Goal: Participate in discussion: Engage in conversation with other users on a specific topic

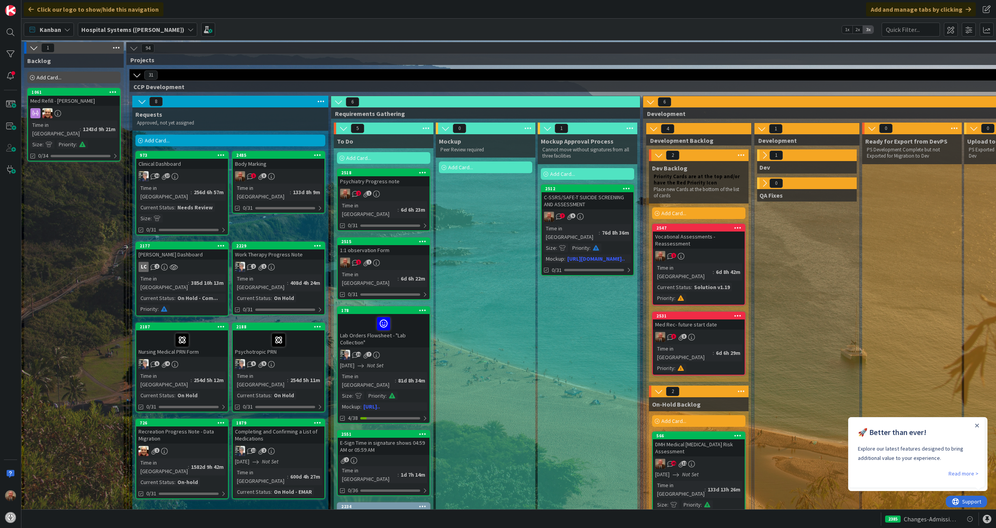
click at [764, 154] on icon at bounding box center [764, 155] width 9 height 9
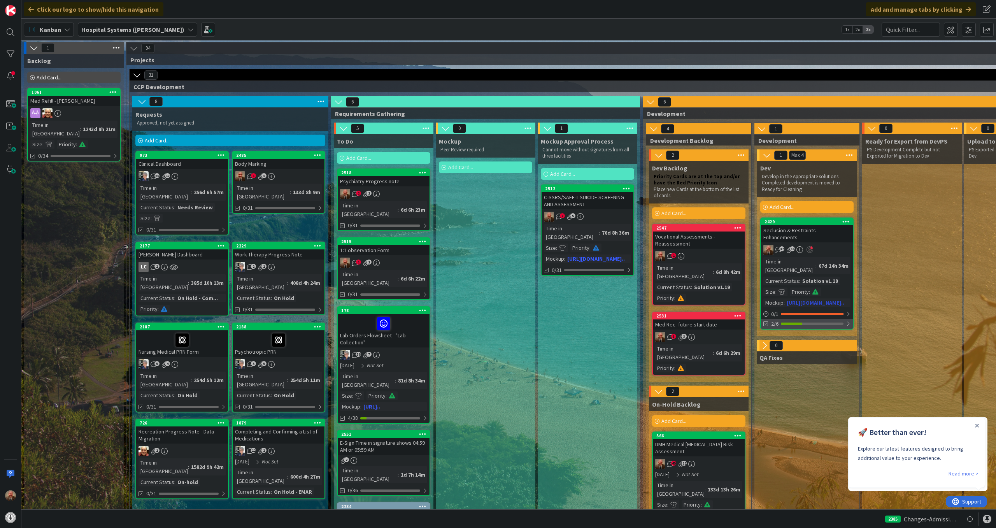
click at [772, 320] on span "2/6" at bounding box center [774, 324] width 7 height 8
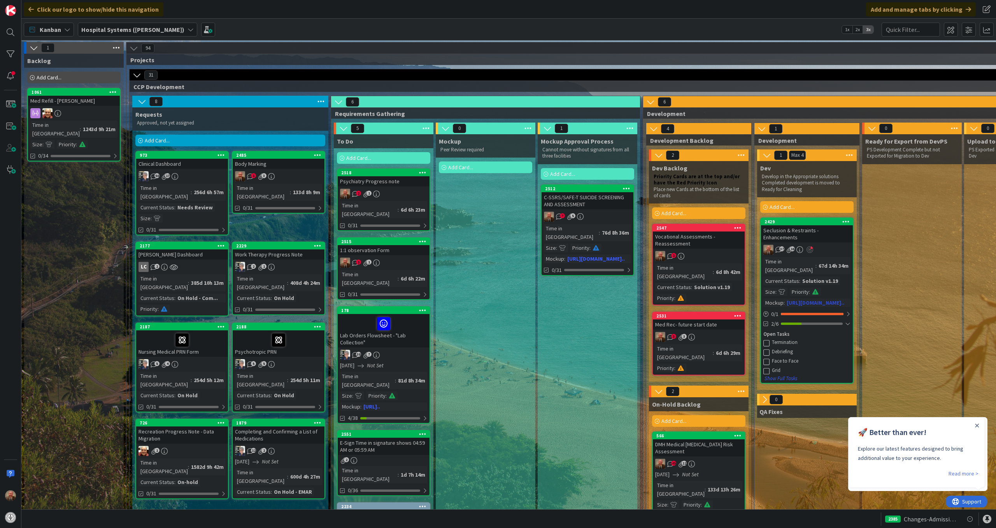
click at [789, 251] on icon "16" at bounding box center [789, 249] width 7 height 7
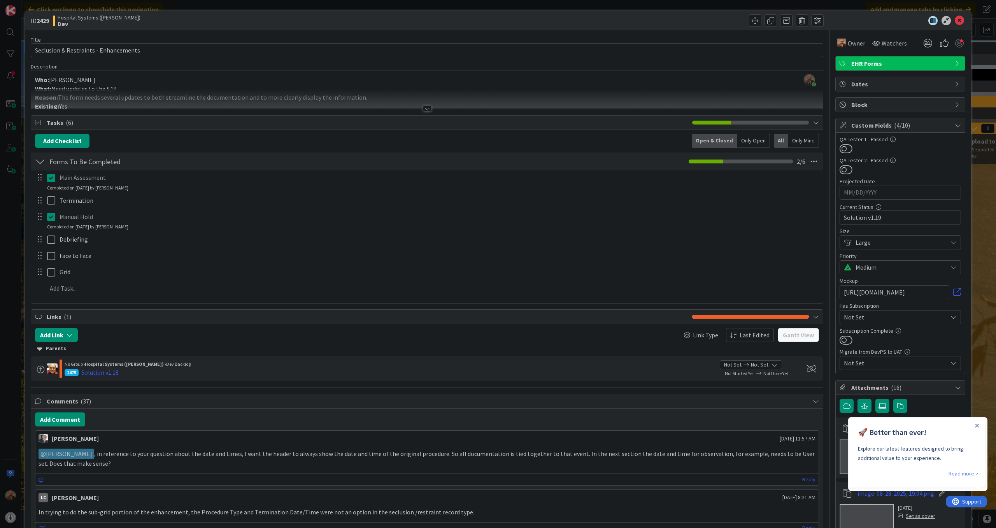
click at [425, 108] on div at bounding box center [427, 108] width 9 height 6
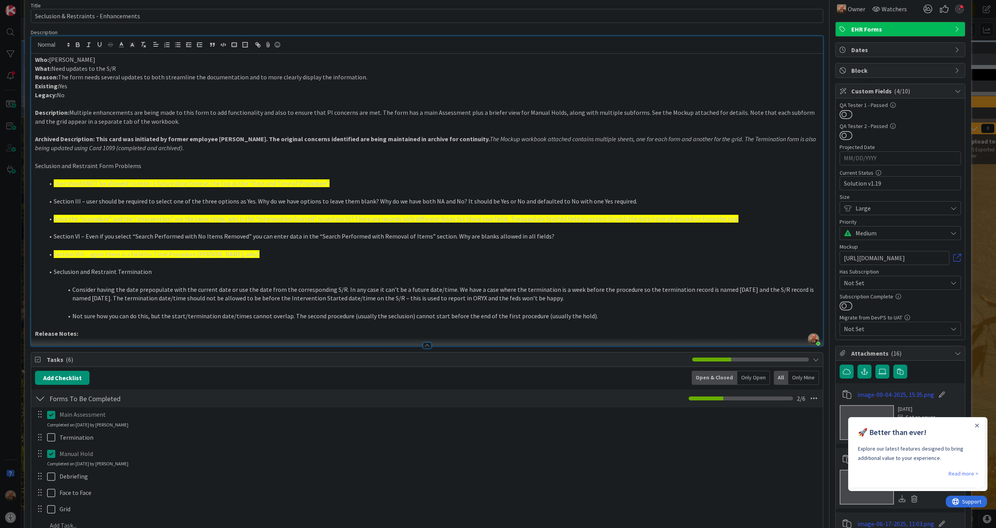
scroll to position [35, 0]
click at [977, 424] on icon "Close Announcement" at bounding box center [977, 426] width 4 height 4
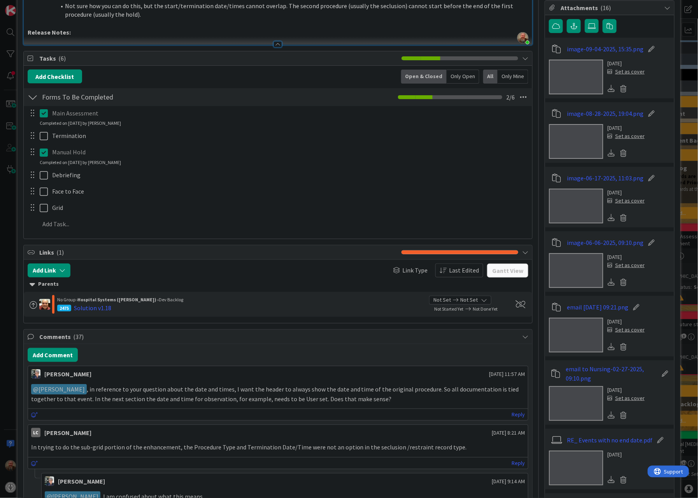
scroll to position [380, 0]
click at [511, 414] on link "Reply" at bounding box center [517, 415] width 13 height 10
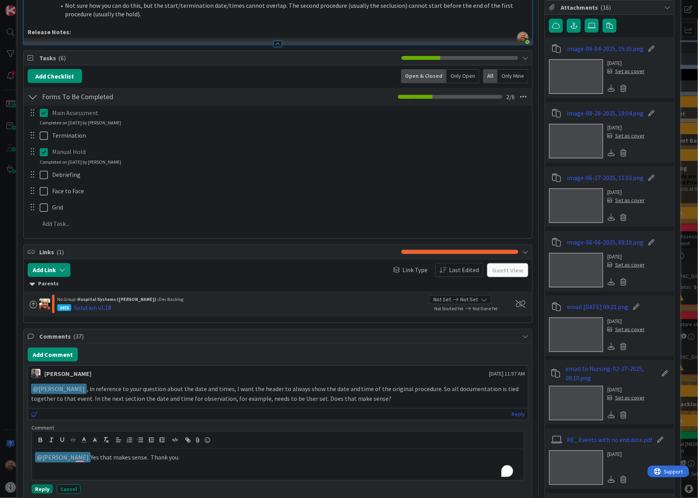
click at [49, 492] on button "Reply" at bounding box center [42, 489] width 21 height 9
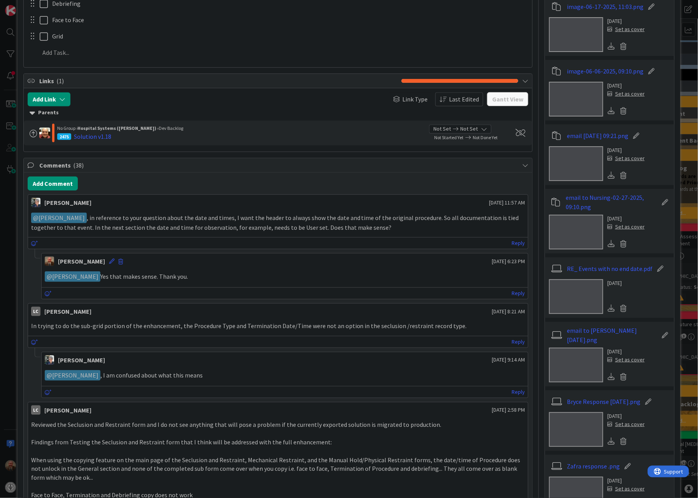
scroll to position [552, 0]
click at [512, 394] on link "Reply" at bounding box center [517, 392] width 13 height 10
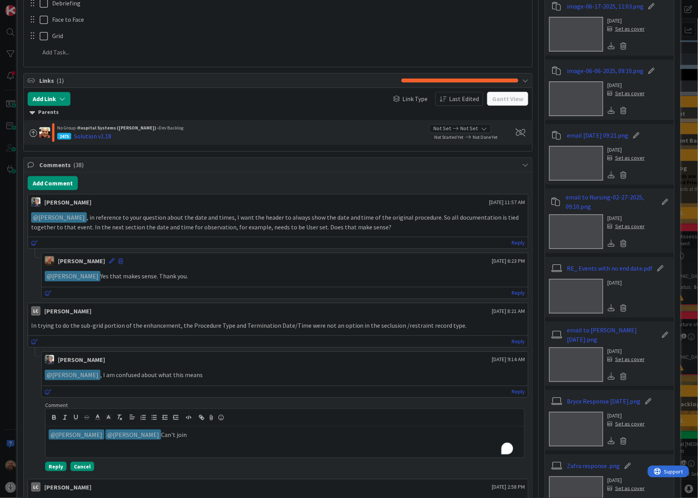
click at [76, 468] on button "Cancel" at bounding box center [82, 466] width 24 height 9
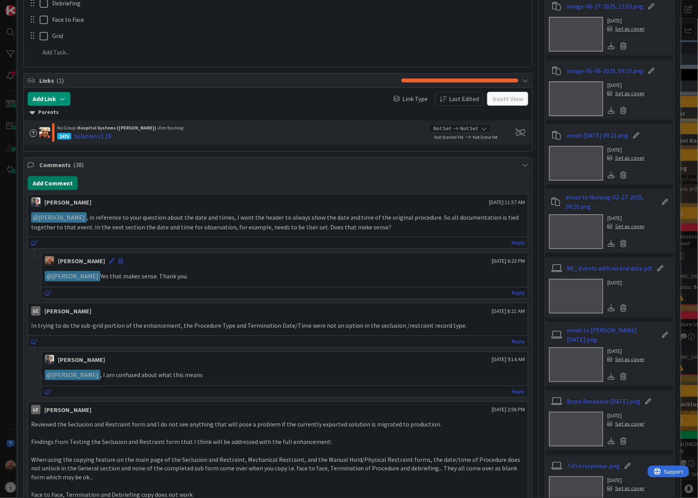
click at [56, 186] on button "Add Comment" at bounding box center [53, 183] width 50 height 14
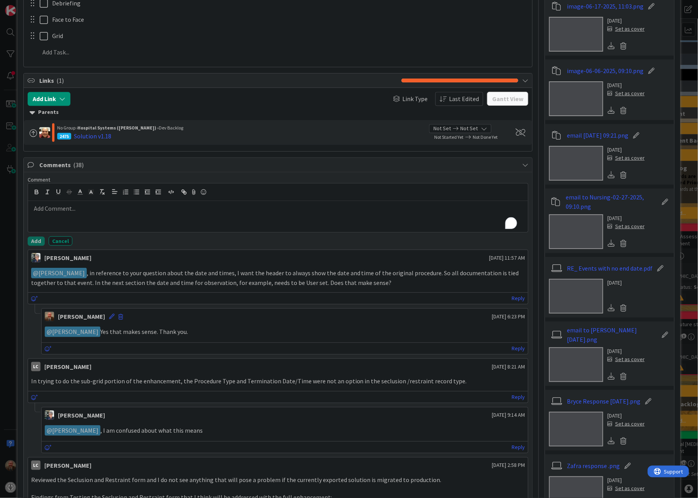
click at [80, 218] on div "To enrich screen reader interactions, please activate Accessibility in Grammarl…" at bounding box center [278, 216] width 500 height 31
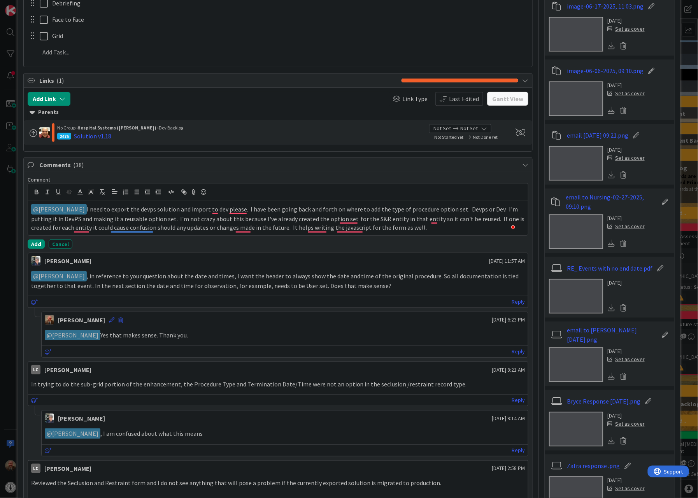
click at [248, 214] on p "﻿ @ [PERSON_NAME] ﻿ I need to export the devps solution and import to dev pleas…" at bounding box center [278, 218] width 494 height 28
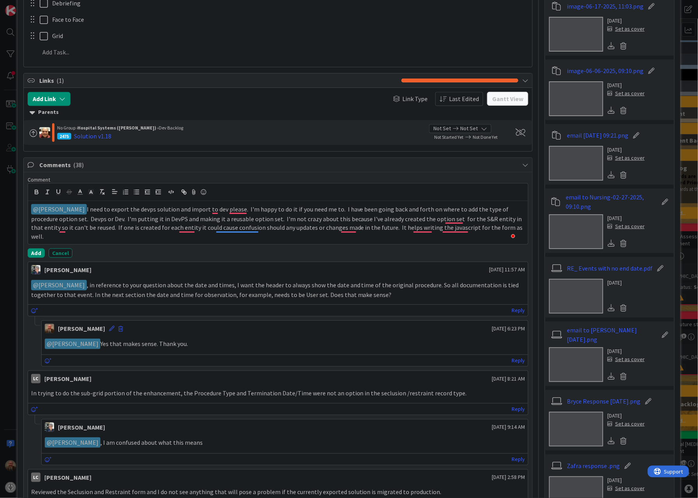
click at [74, 238] on p "﻿ @ [PERSON_NAME] ﻿ I need to export the devps solution and import to dev pleas…" at bounding box center [278, 222] width 494 height 37
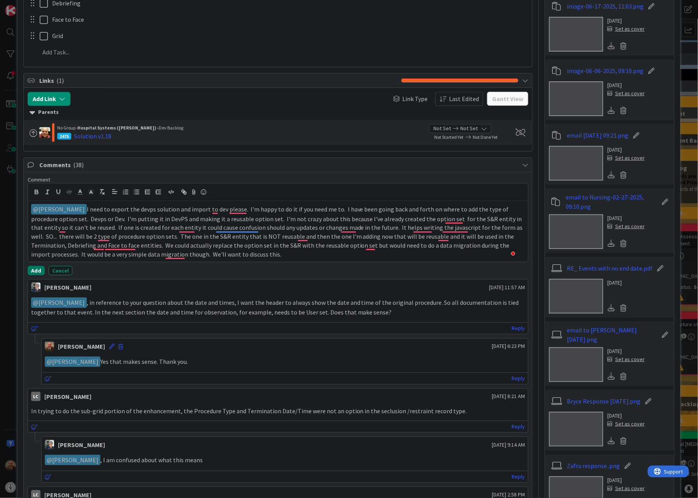
click at [35, 271] on button "Add" at bounding box center [36, 270] width 17 height 9
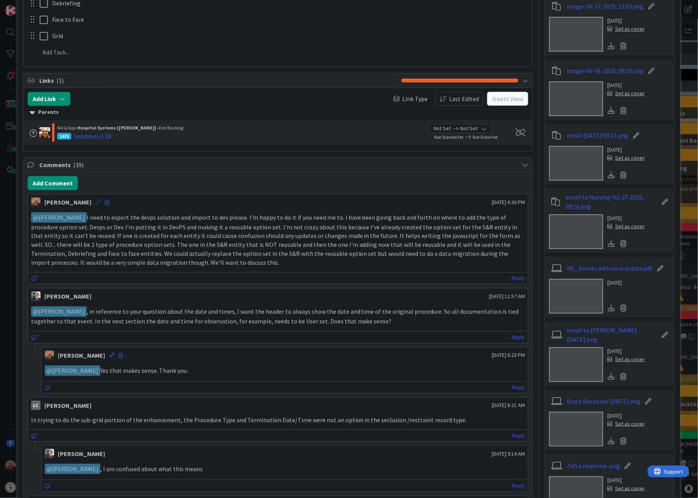
click at [95, 205] on icon at bounding box center [97, 202] width 5 height 5
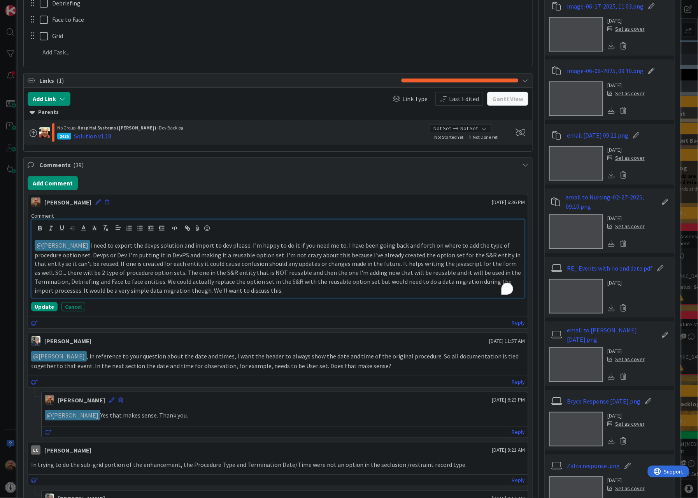
click at [93, 249] on p "﻿ @ [PERSON_NAME] ﻿" at bounding box center [278, 267] width 487 height 54
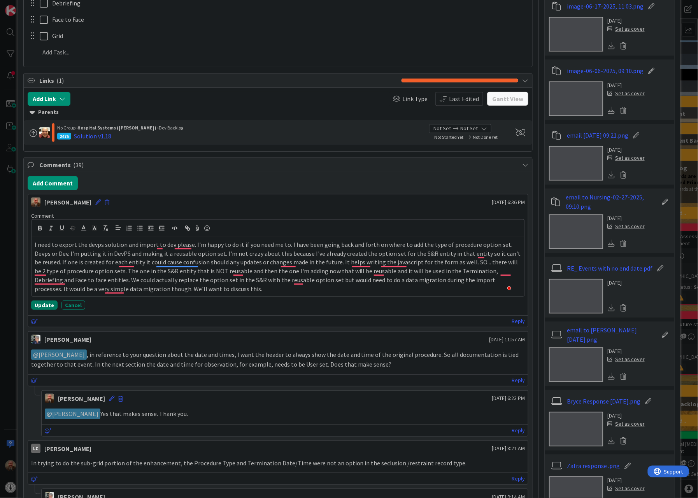
click at [48, 308] on button "Update" at bounding box center [44, 305] width 26 height 9
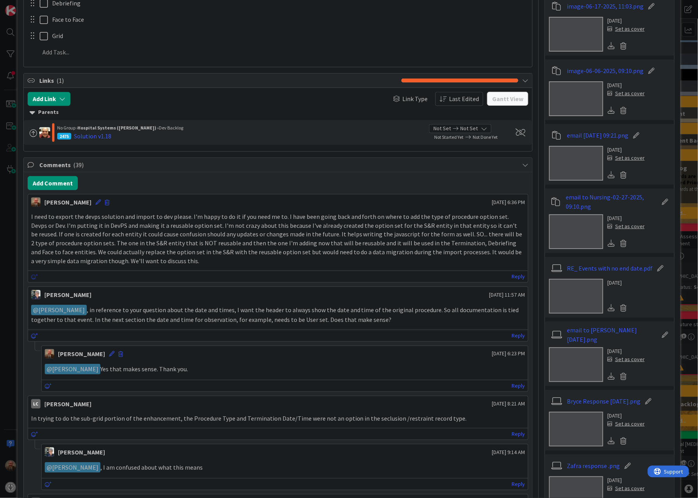
click at [32, 280] on icon at bounding box center [34, 276] width 7 height 5
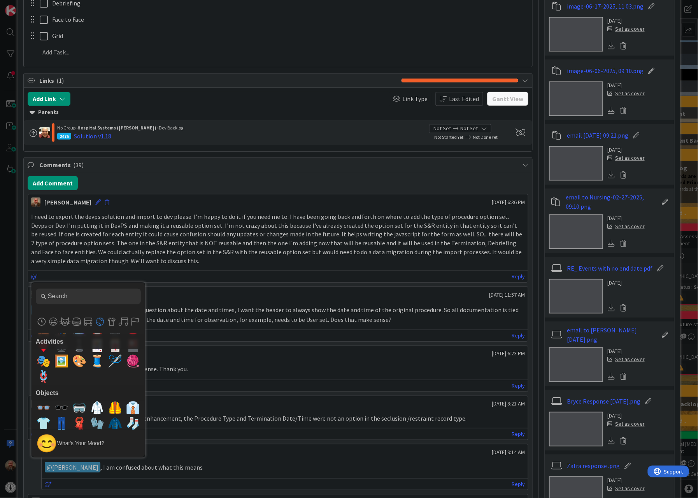
scroll to position [3076, 0]
click at [251, 352] on div "[PERSON_NAME] [DATE] 6:23 PM" at bounding box center [285, 352] width 486 height 12
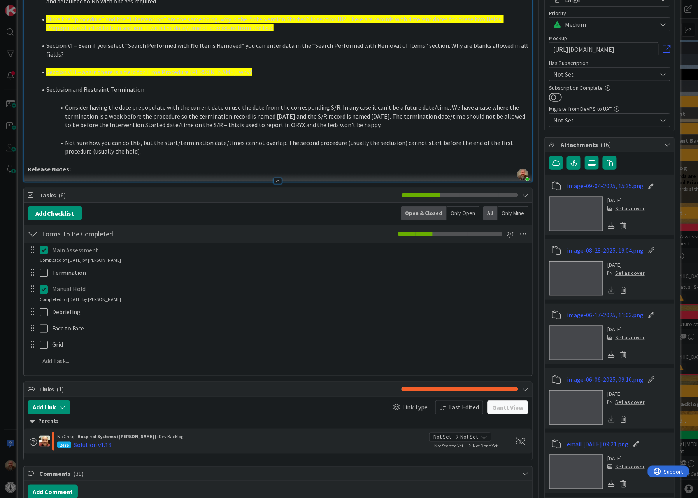
scroll to position [0, 0]
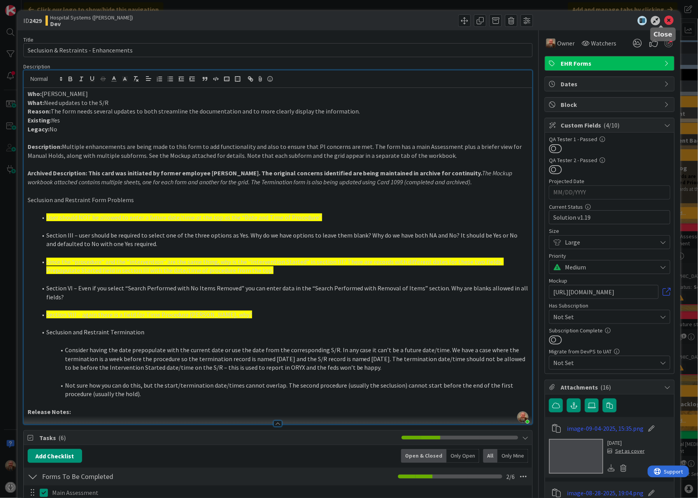
click at [664, 19] on icon at bounding box center [668, 20] width 9 height 9
